Goal: Task Accomplishment & Management: Manage account settings

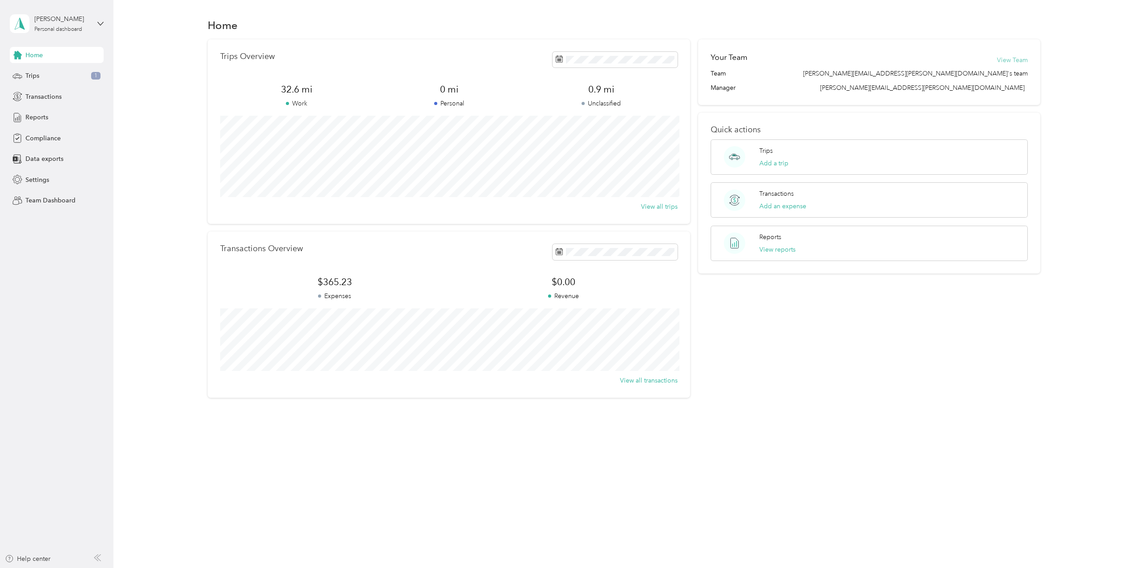
click at [1021, 59] on button "View Team" at bounding box center [1012, 59] width 31 height 9
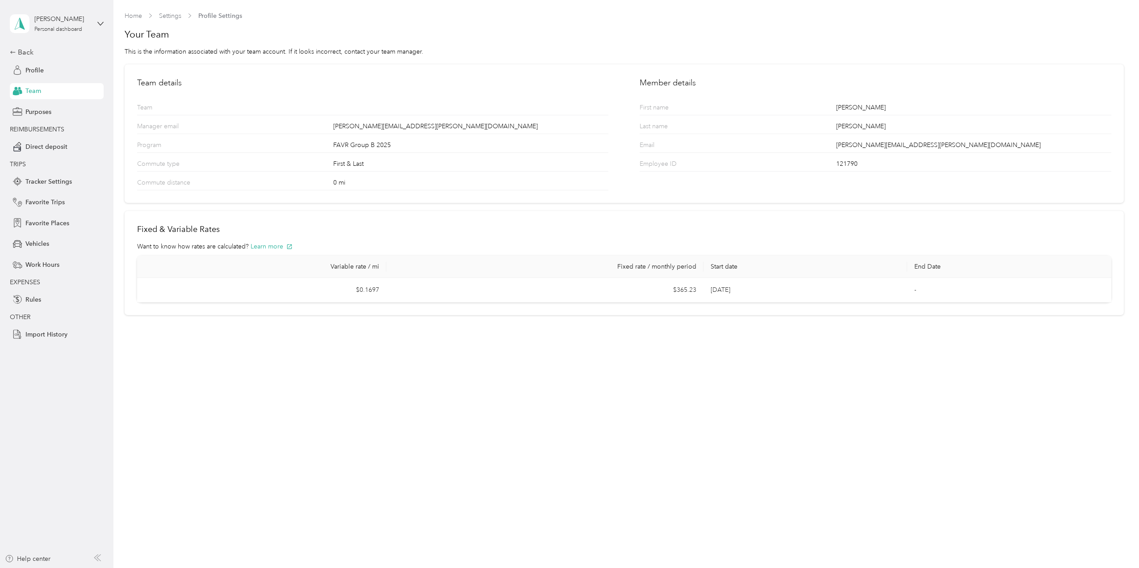
click at [27, 89] on span "Team" at bounding box center [33, 90] width 16 height 9
click at [149, 106] on p "Team" at bounding box center [171, 109] width 69 height 12
click at [102, 21] on icon at bounding box center [100, 24] width 6 height 6
click at [67, 76] on div "Team dashboard" at bounding box center [154, 74] width 276 height 16
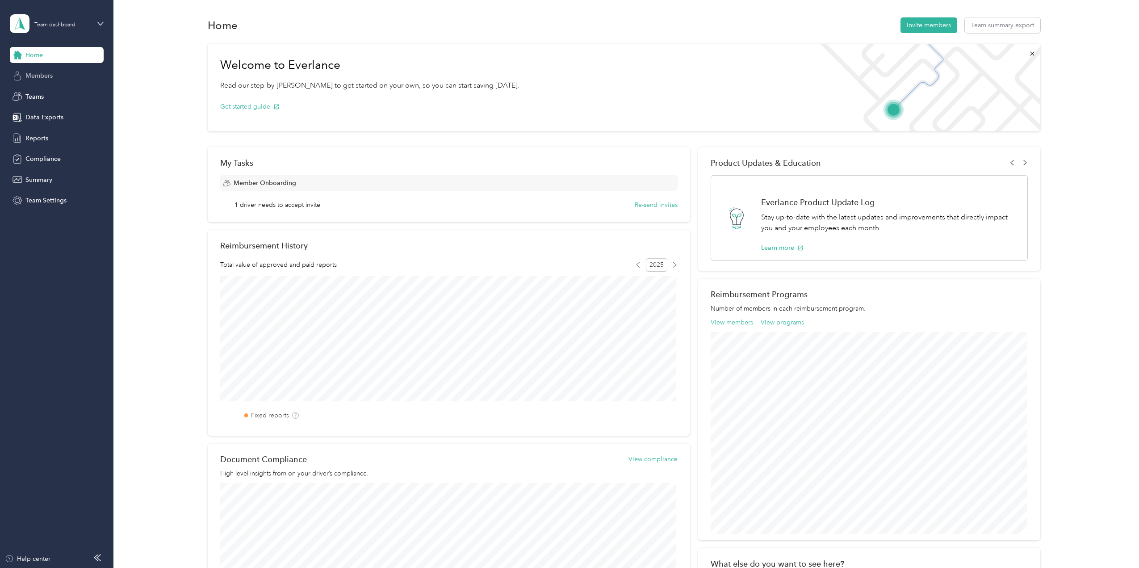
click at [39, 79] on span "Members" at bounding box center [38, 75] width 27 height 9
